Goal: Task Accomplishment & Management: Complete application form

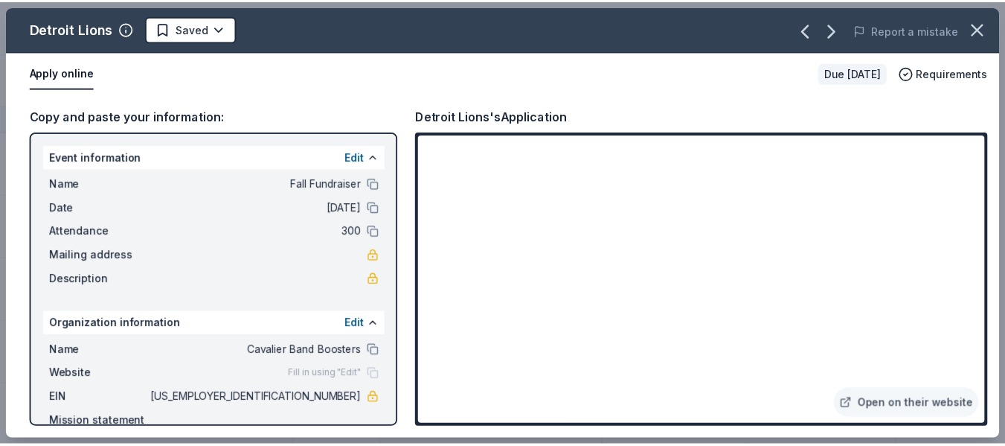
scroll to position [1373, 0]
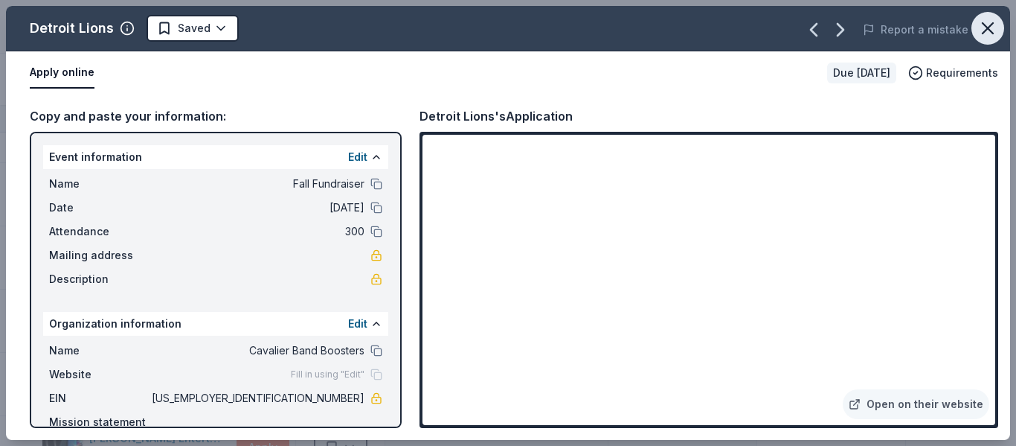
click at [990, 24] on icon "button" at bounding box center [988, 28] width 21 height 21
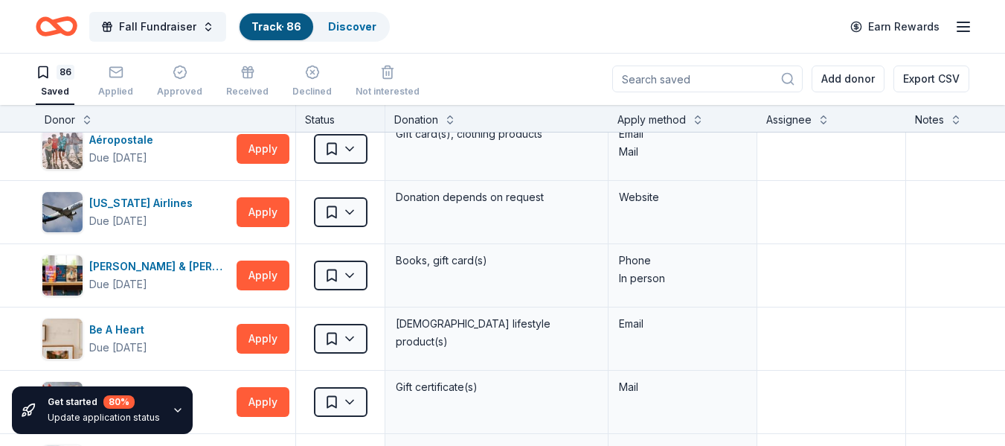
scroll to position [0, 0]
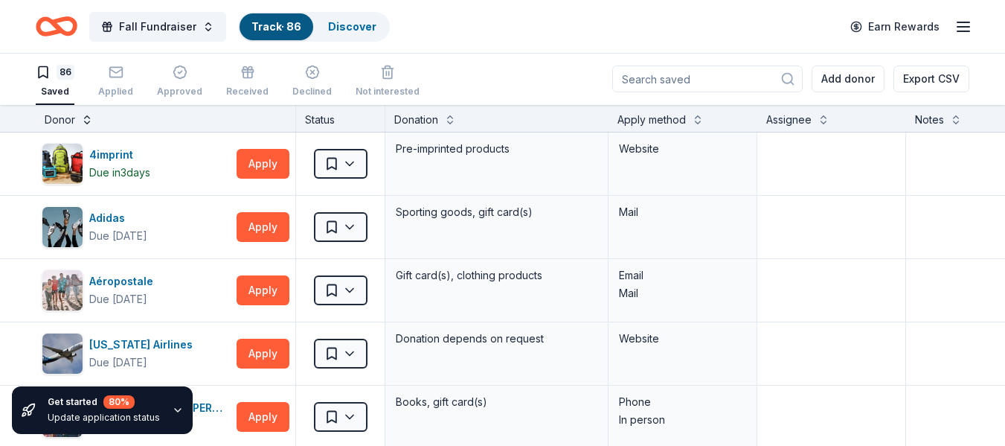
click at [86, 121] on button at bounding box center [87, 118] width 12 height 15
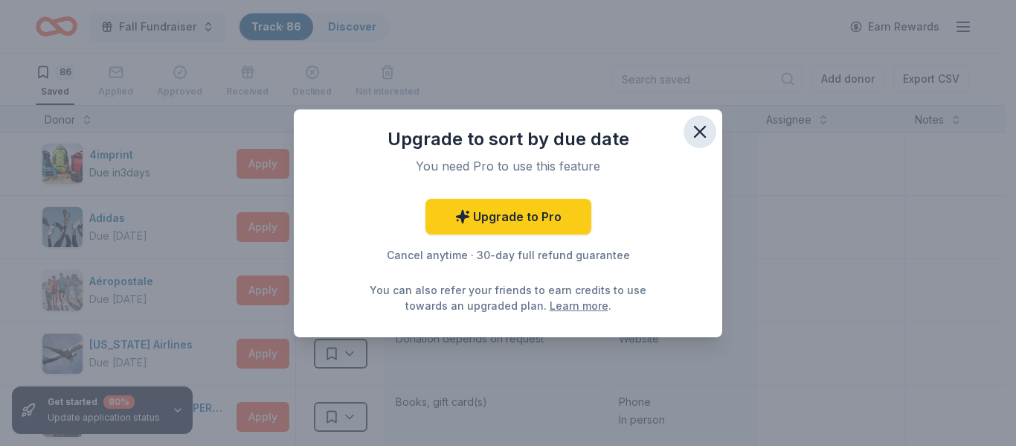
click at [700, 132] on icon "button" at bounding box center [700, 131] width 10 height 10
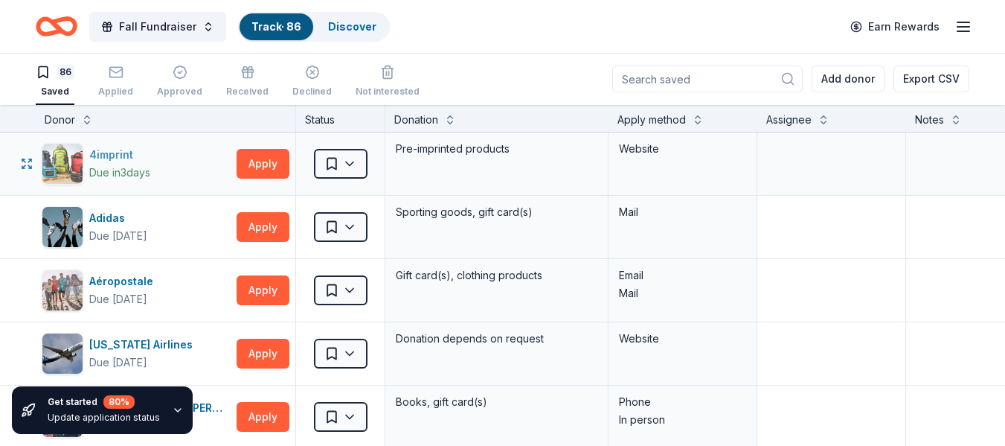
click at [175, 167] on div "4imprint Due [DATE]" at bounding box center [136, 164] width 189 height 42
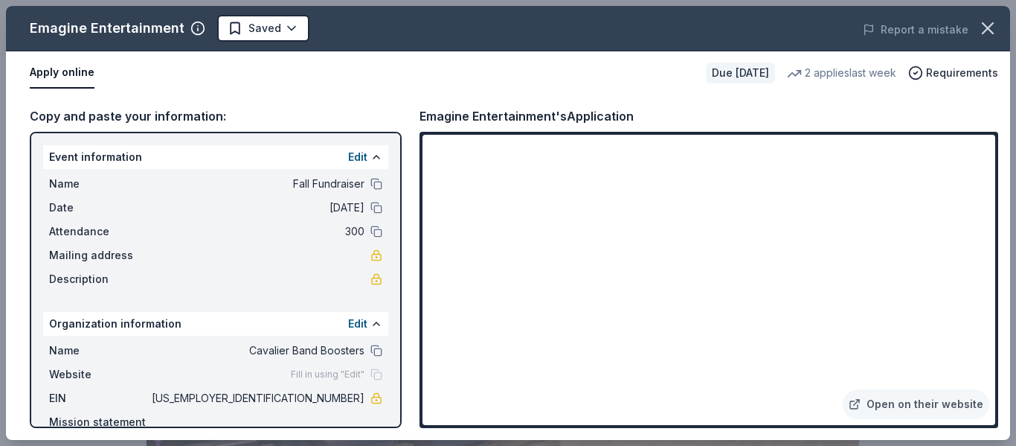
scroll to position [561, 0]
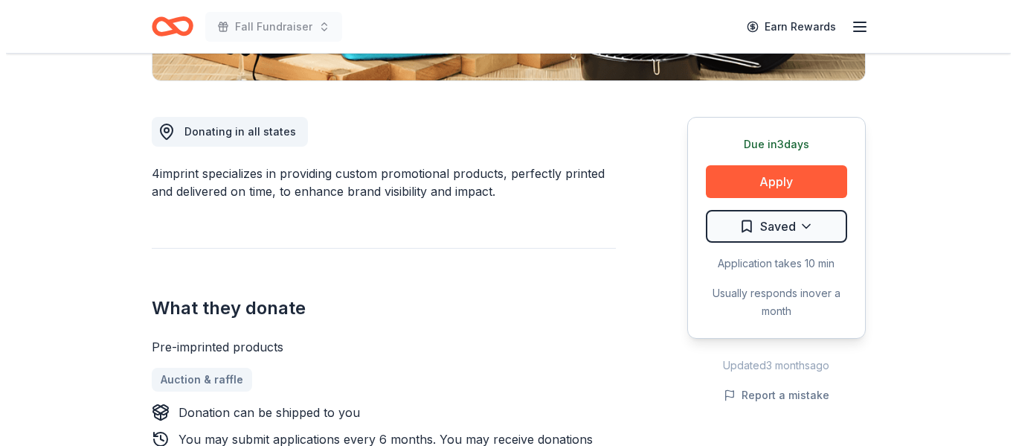
scroll to position [411, 0]
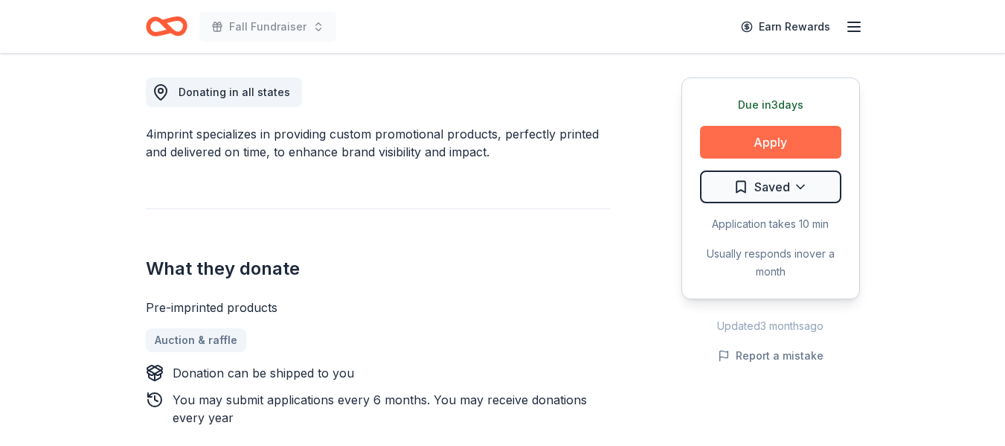
click at [778, 142] on button "Apply" at bounding box center [770, 142] width 141 height 33
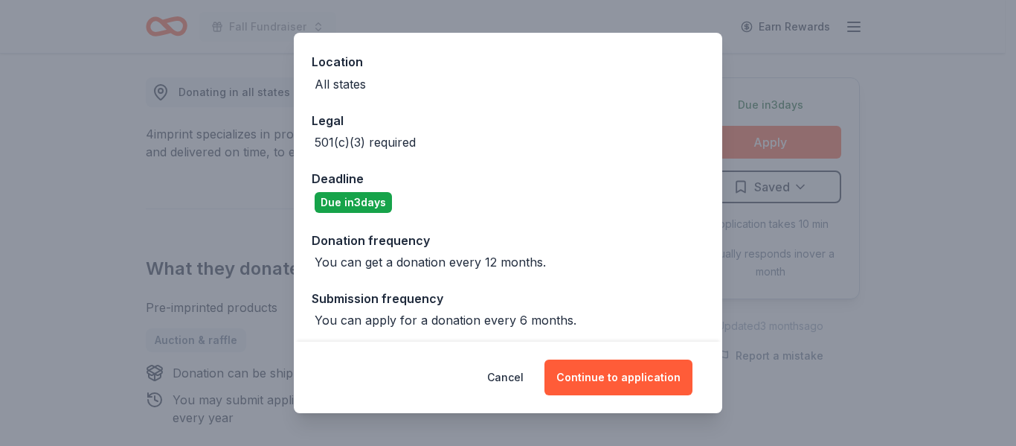
scroll to position [165, 0]
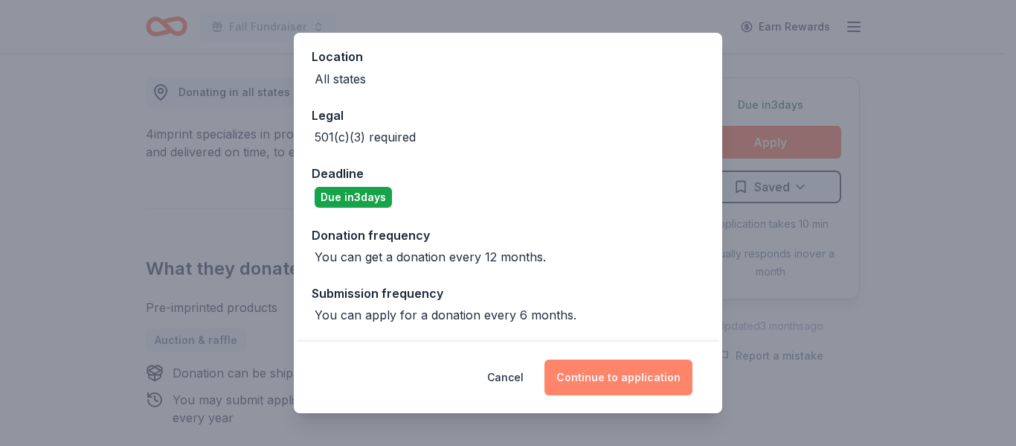
click at [627, 379] on button "Continue to application" at bounding box center [619, 377] width 148 height 36
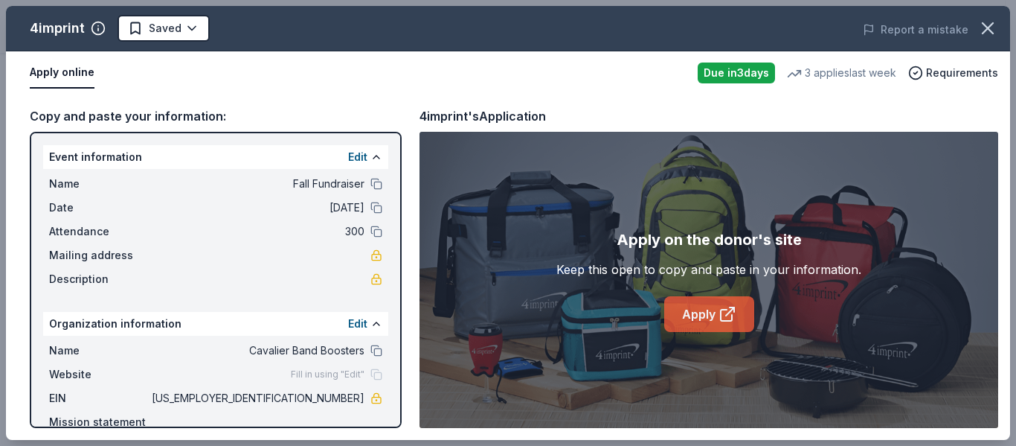
click at [727, 316] on icon at bounding box center [728, 314] width 18 height 18
click at [687, 310] on link "Apply" at bounding box center [709, 314] width 90 height 36
